Goal: Task Accomplishment & Management: Manage account settings

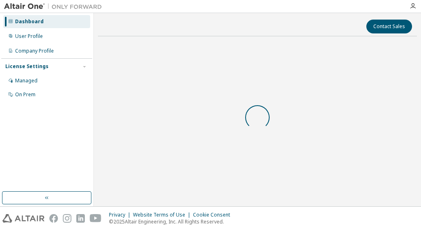
click at [348, 5] on div at bounding box center [255, 6] width 298 height 13
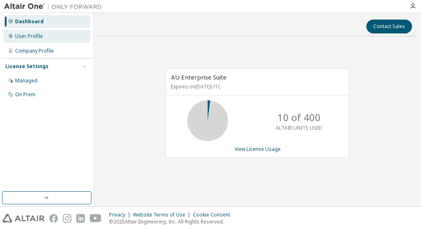
click at [61, 35] on div "User Profile" at bounding box center [46, 36] width 87 height 13
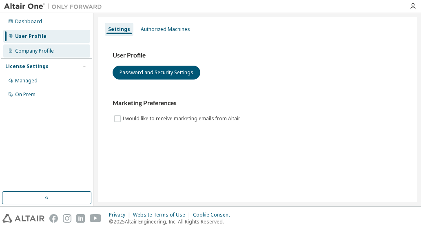
click at [61, 50] on div "Company Profile" at bounding box center [46, 50] width 87 height 13
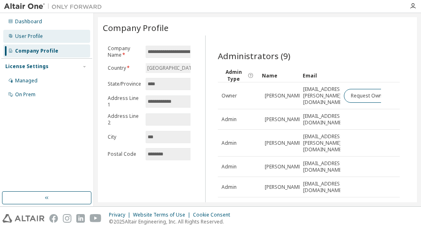
click at [66, 36] on div "User Profile" at bounding box center [46, 36] width 87 height 13
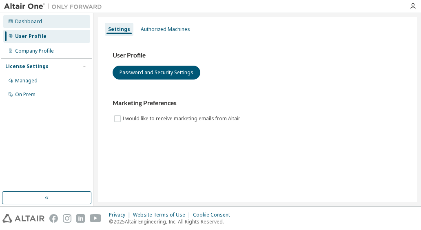
click at [66, 18] on div "Dashboard" at bounding box center [46, 21] width 87 height 13
